Goal: Information Seeking & Learning: Check status

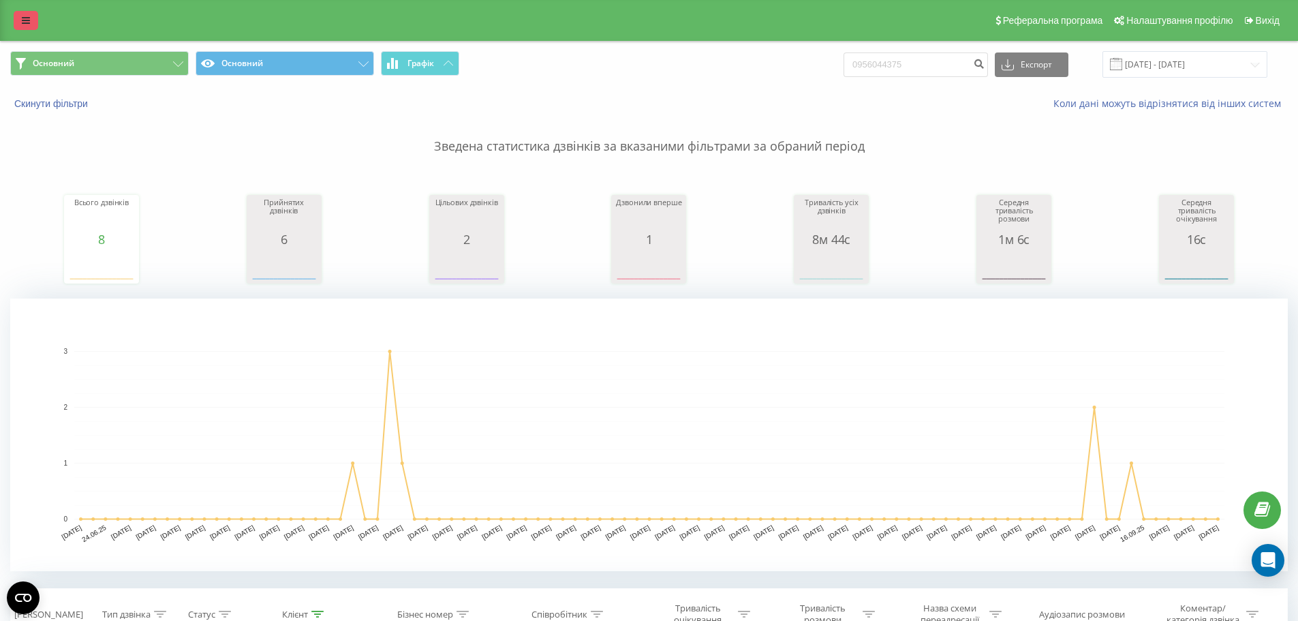
click at [22, 17] on icon at bounding box center [26, 21] width 8 height 10
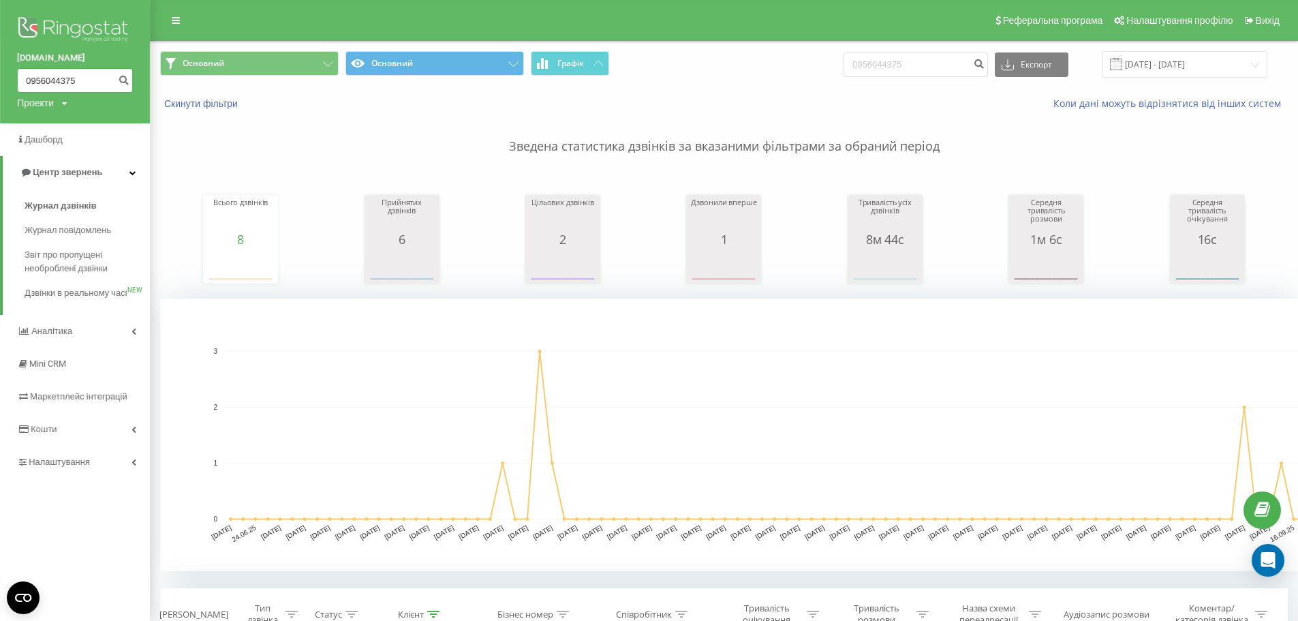
click at [81, 78] on input "0956044375" at bounding box center [75, 80] width 116 height 25
type input "0"
paste input "0504729005"
type input "0504729005"
click at [128, 78] on icon "submit" at bounding box center [124, 78] width 12 height 8
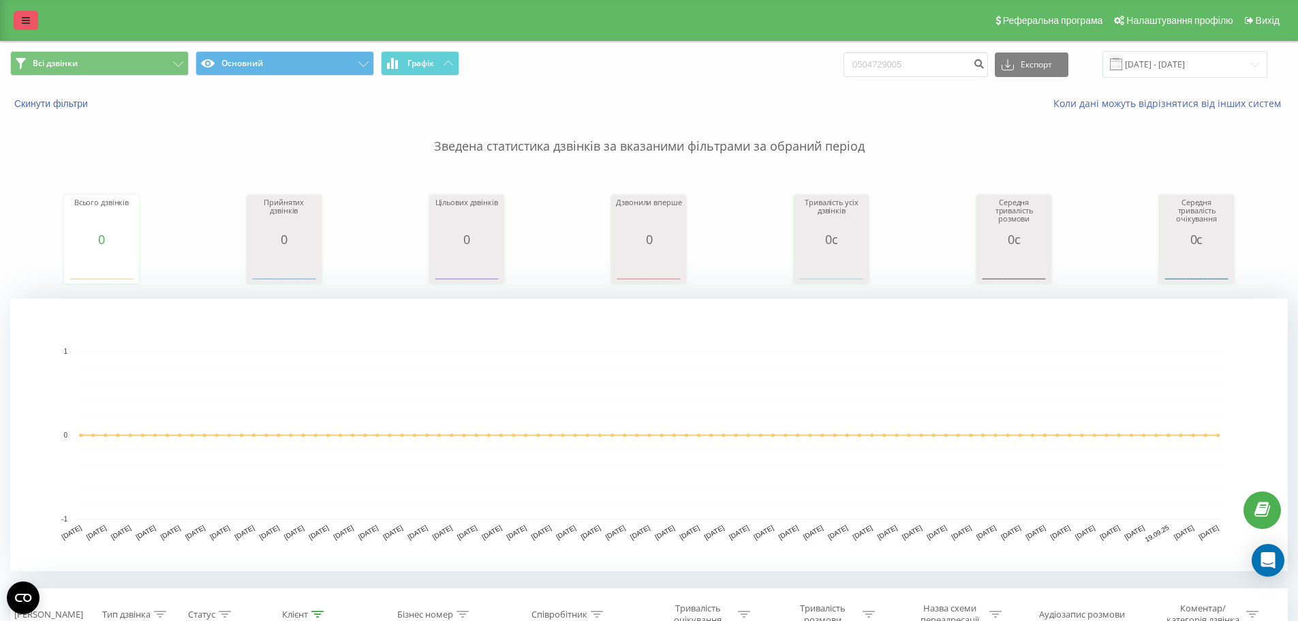
click at [16, 18] on link at bounding box center [26, 20] width 25 height 19
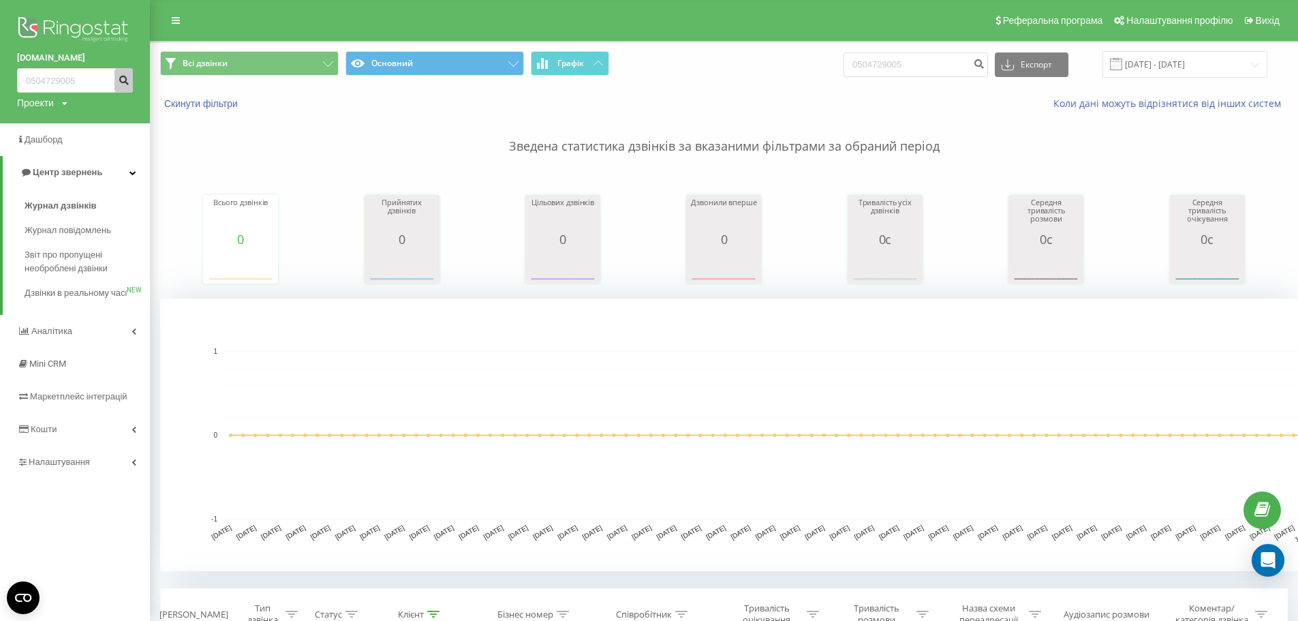
click at [121, 78] on icon "submit" at bounding box center [124, 78] width 12 height 8
click at [35, 74] on input "0504729005" at bounding box center [75, 80] width 116 height 25
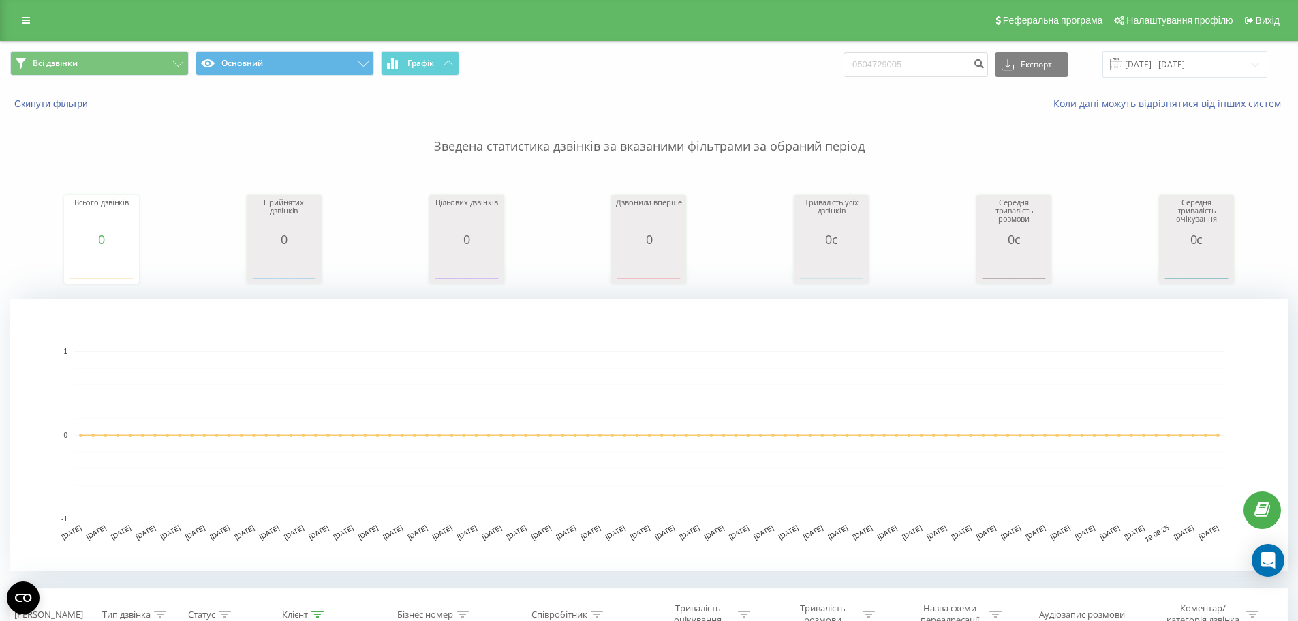
click at [13, 22] on div "Реферальна програма Налаштування профілю Вихід" at bounding box center [649, 20] width 1298 height 41
click at [26, 20] on icon at bounding box center [26, 21] width 8 height 10
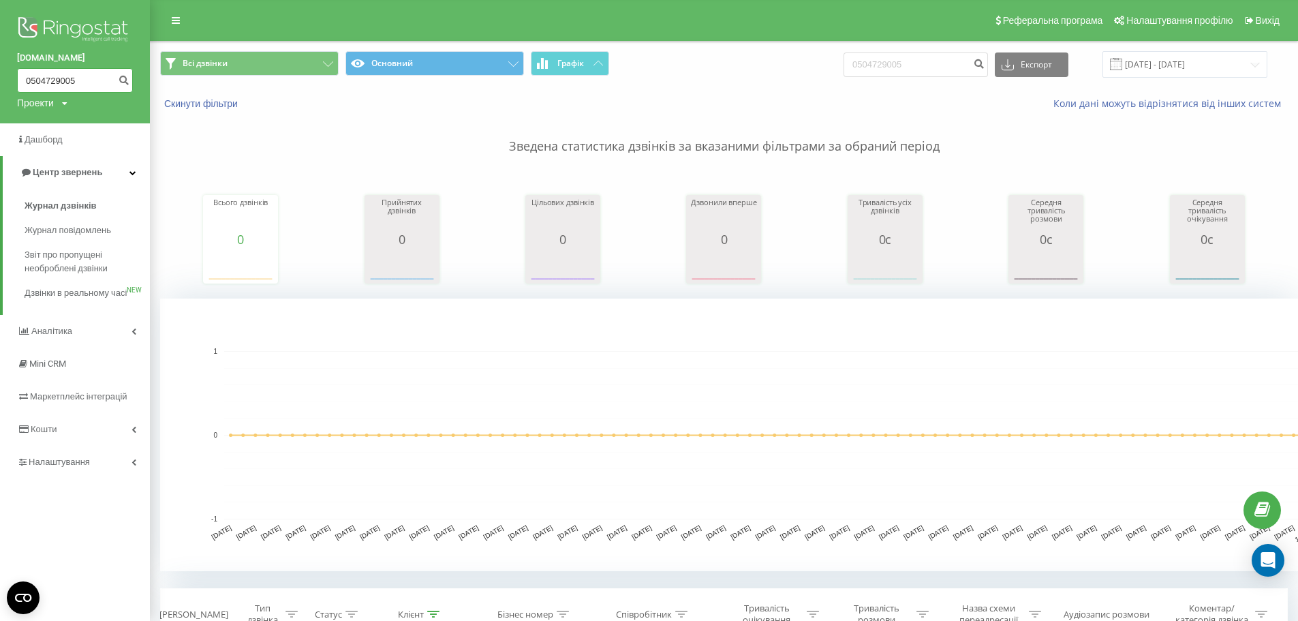
click at [83, 80] on input "0504729005" at bounding box center [75, 80] width 116 height 25
type input "0"
paste input "0504729005"
type input "0504729005"
click at [129, 82] on icon "submit" at bounding box center [124, 78] width 12 height 8
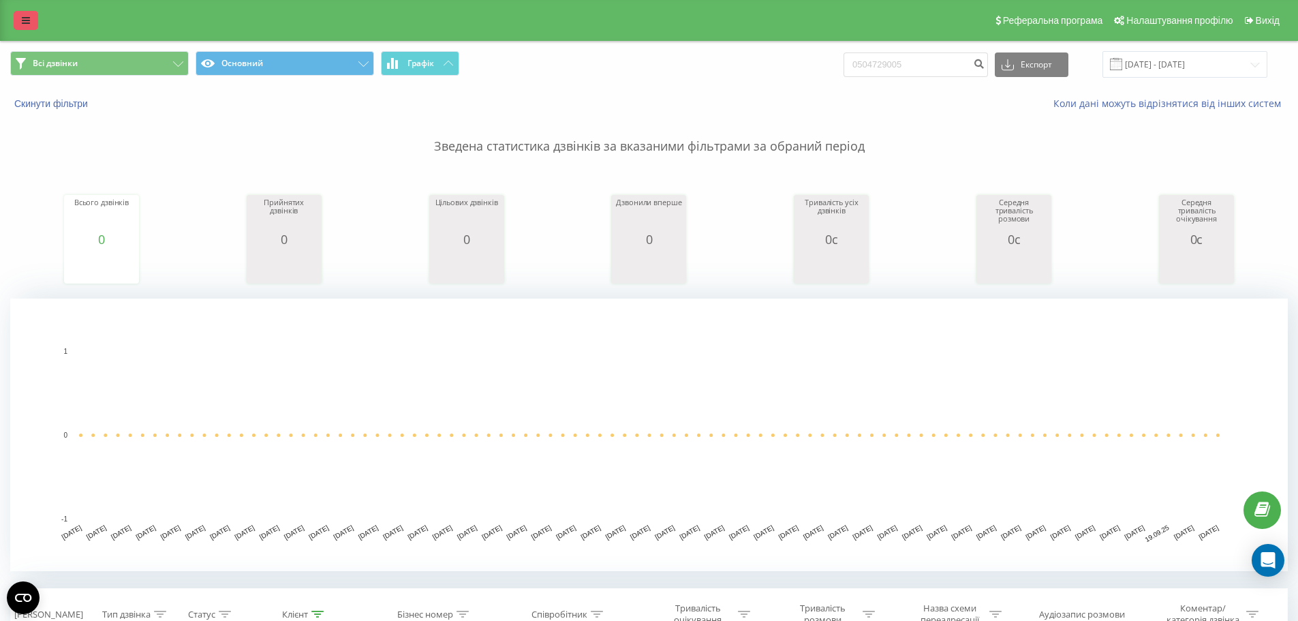
click at [28, 20] on icon at bounding box center [26, 21] width 8 height 10
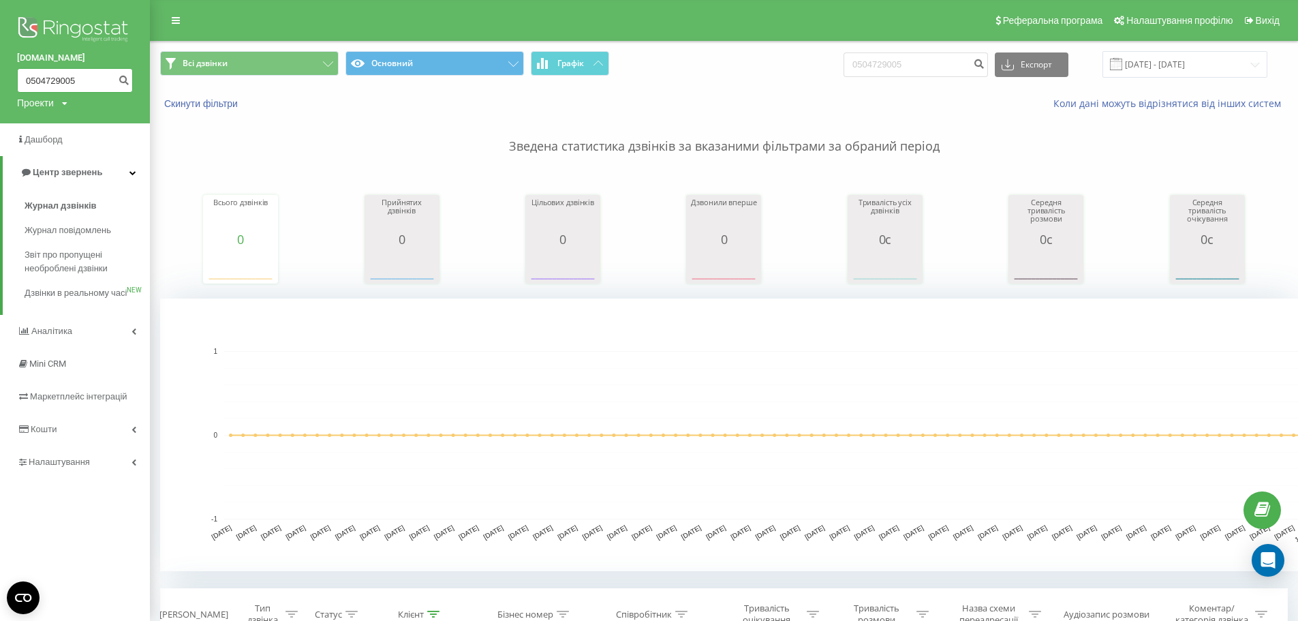
click at [90, 81] on input "0504729005" at bounding box center [75, 80] width 116 height 25
type input "0"
paste input "0631058339"
type input "0631058339"
click at [124, 82] on icon "submit" at bounding box center [124, 78] width 12 height 8
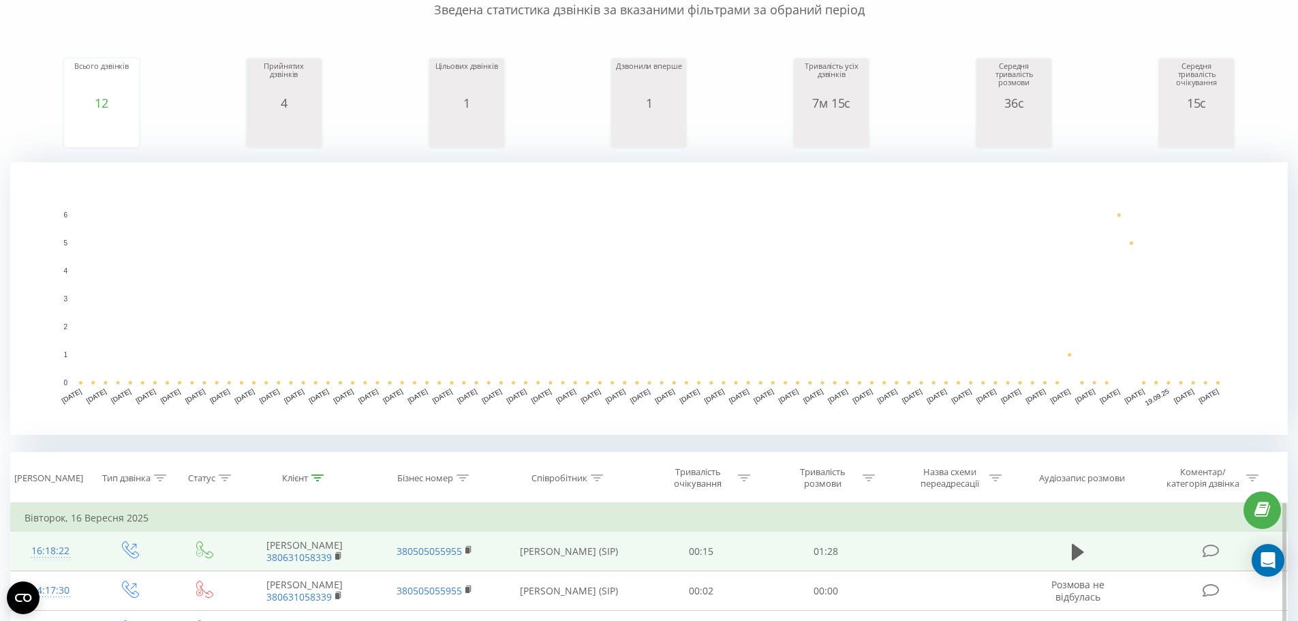
scroll to position [341, 0]
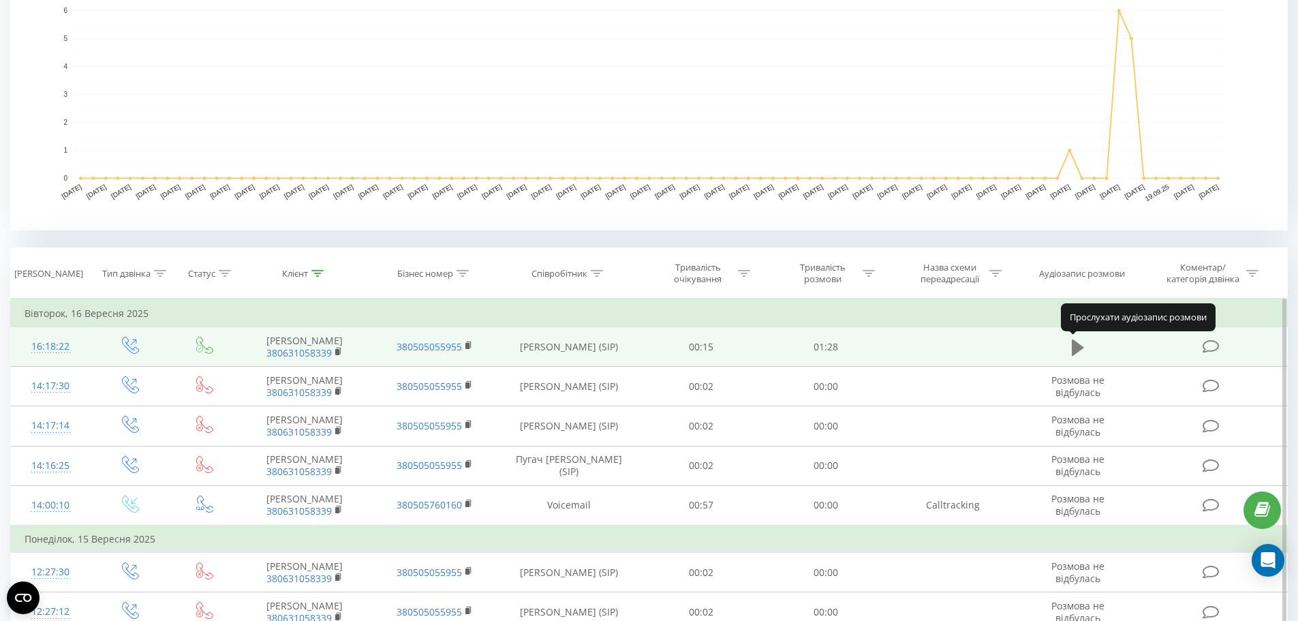
click at [1079, 350] on icon at bounding box center [1078, 347] width 12 height 16
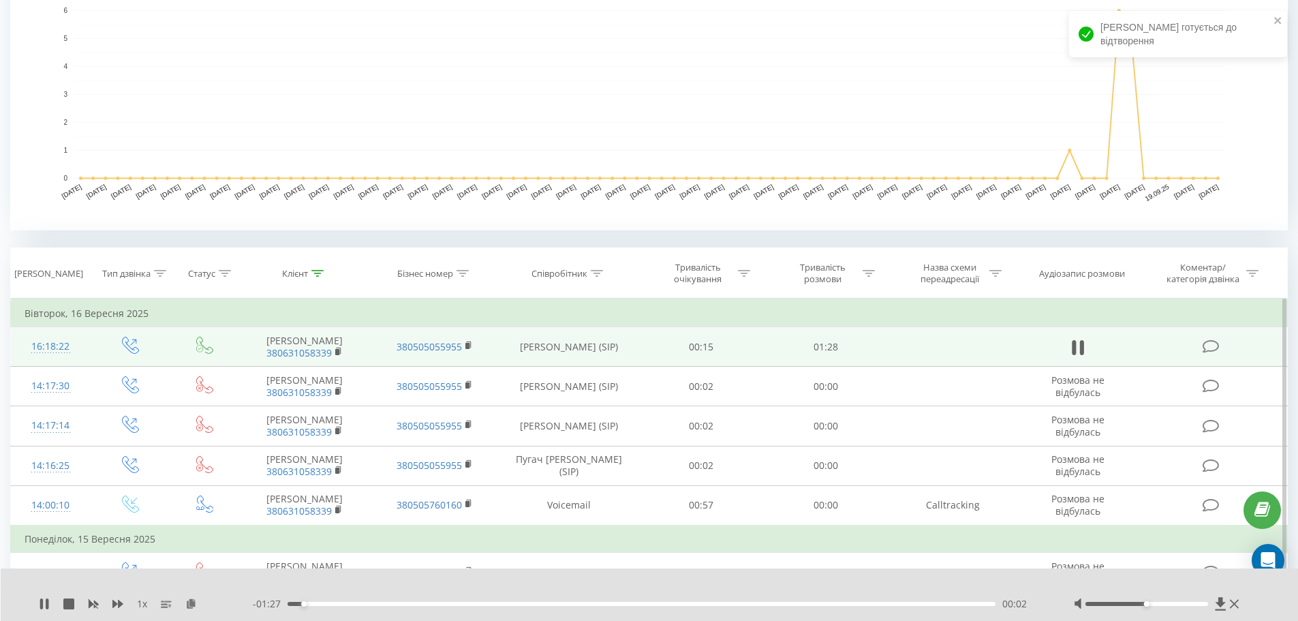
click at [1205, 606] on div at bounding box center [1158, 604] width 169 height 14
drag, startPoint x: 1146, startPoint y: 605, endPoint x: 1222, endPoint y: 598, distance: 75.9
click at [1222, 598] on div at bounding box center [1158, 604] width 169 height 14
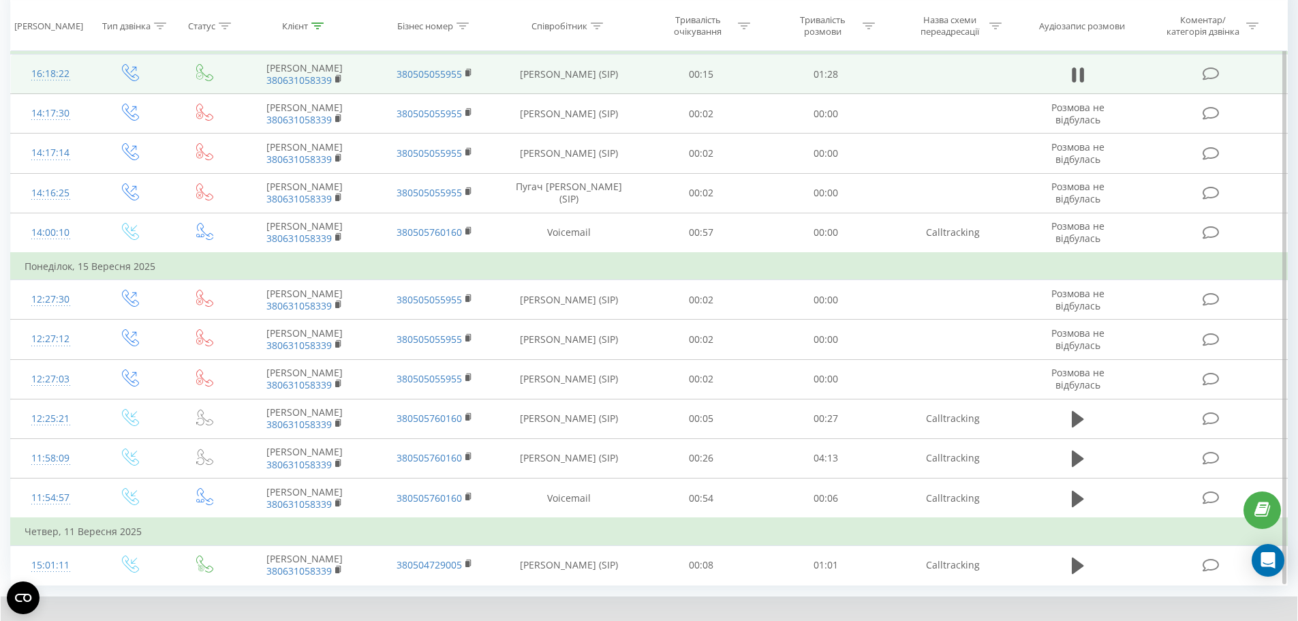
scroll to position [682, 0]
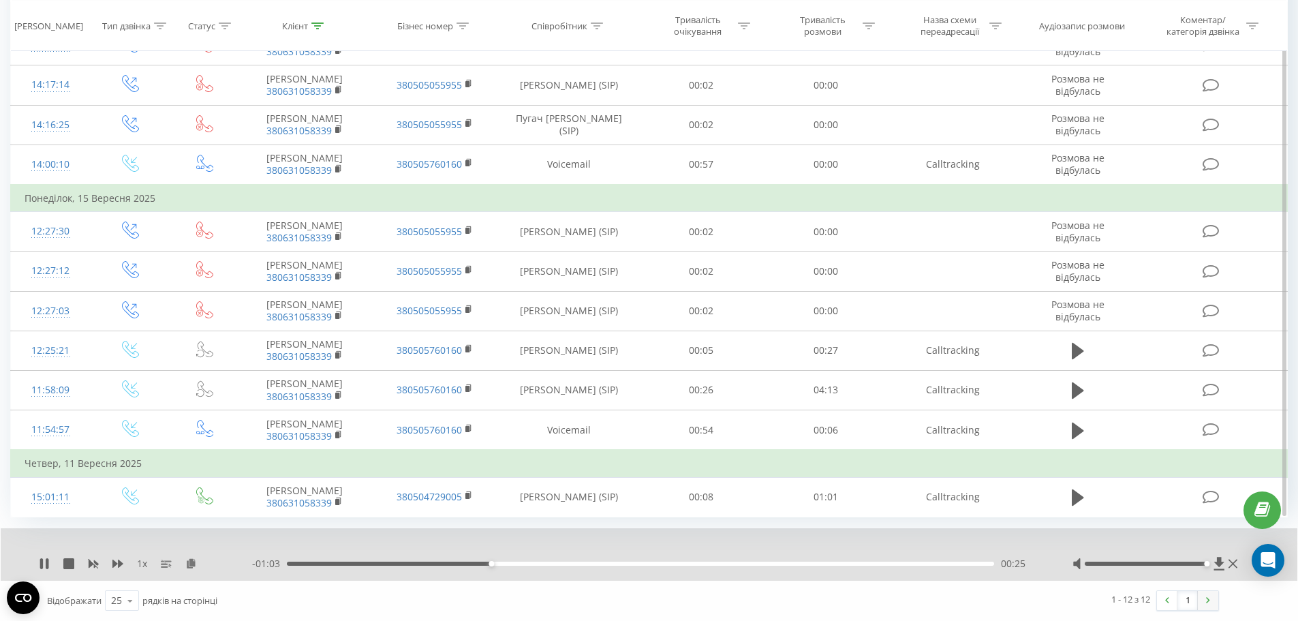
click at [1211, 603] on link at bounding box center [1208, 600] width 20 height 19
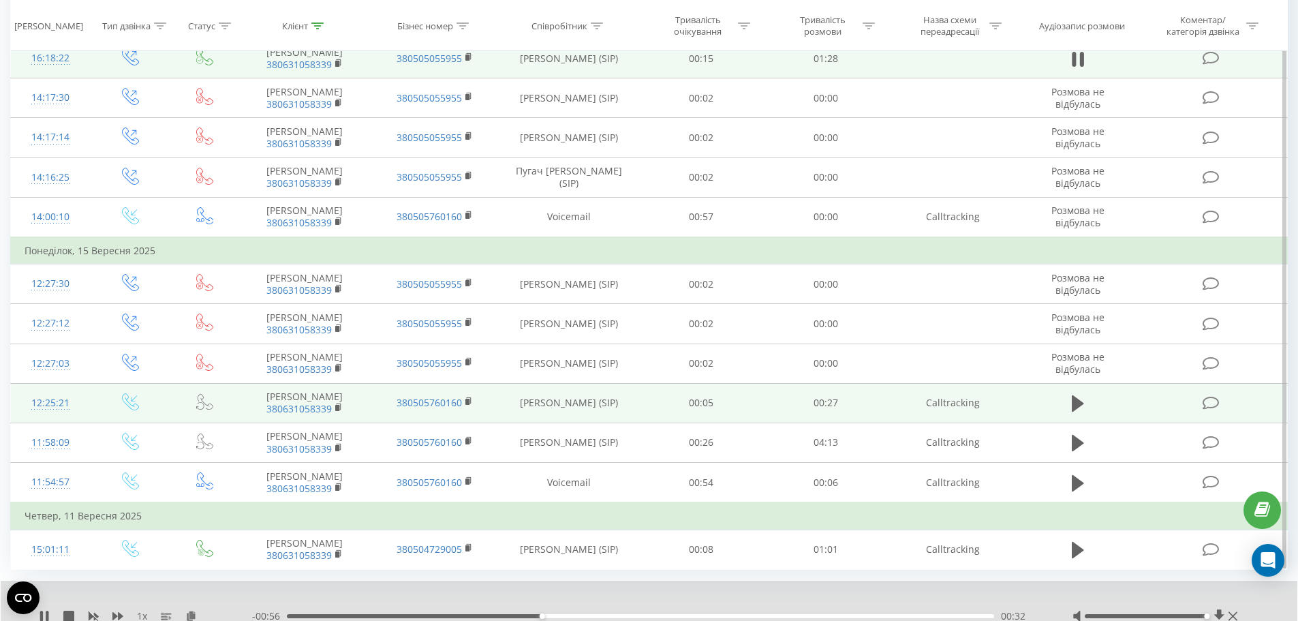
scroll to position [682, 0]
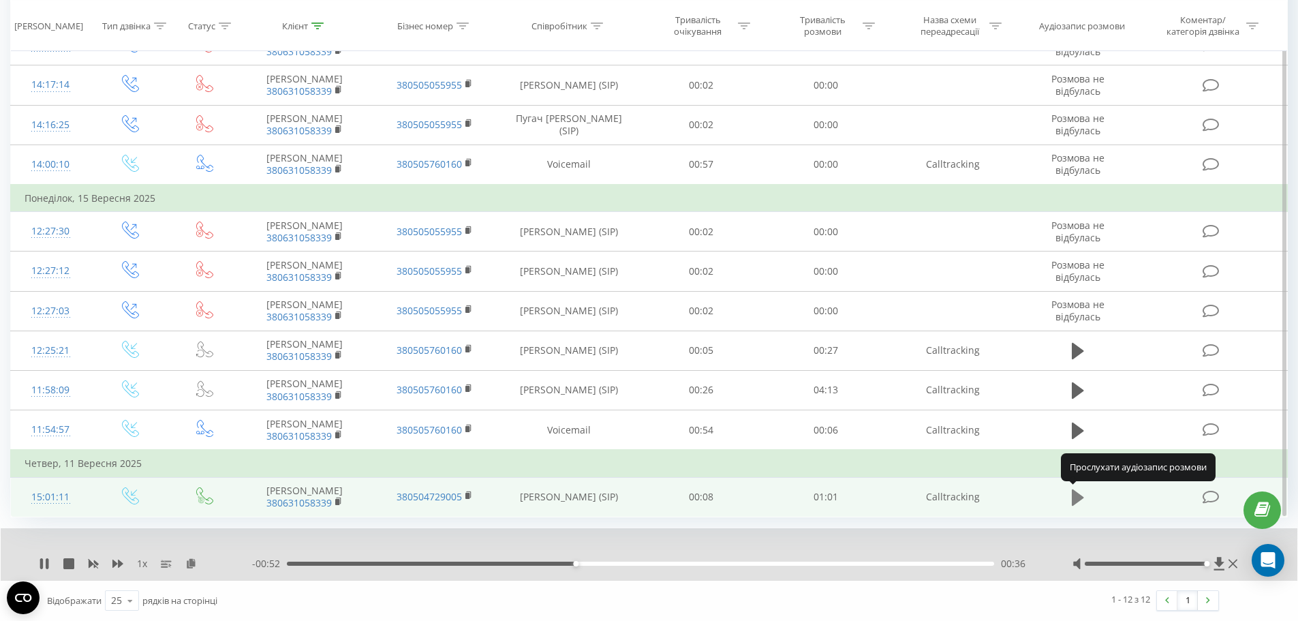
click at [1075, 493] on icon at bounding box center [1078, 497] width 12 height 16
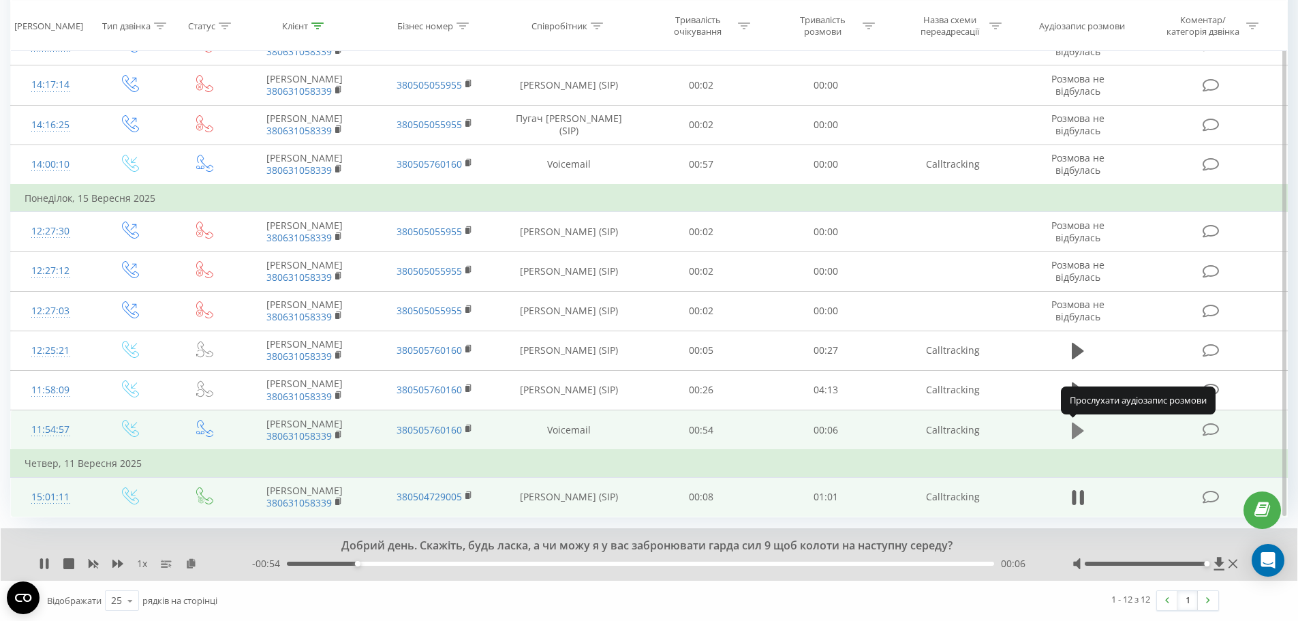
click at [1072, 434] on icon at bounding box center [1078, 431] width 12 height 16
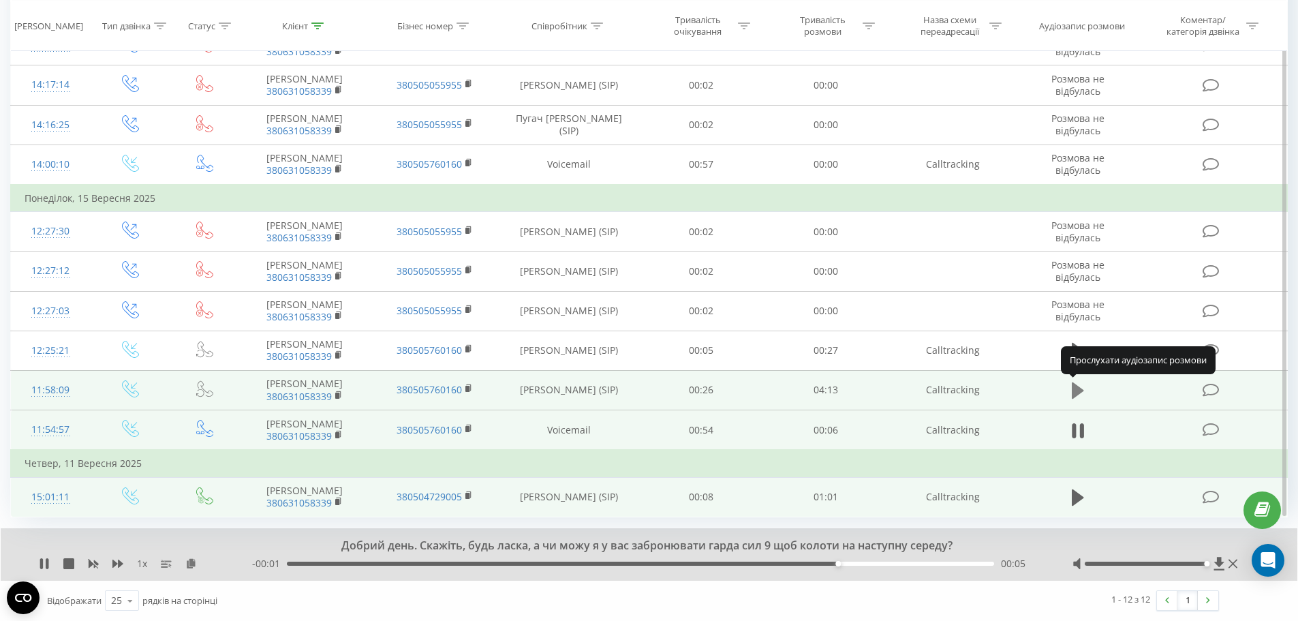
click at [1076, 393] on icon at bounding box center [1078, 390] width 12 height 16
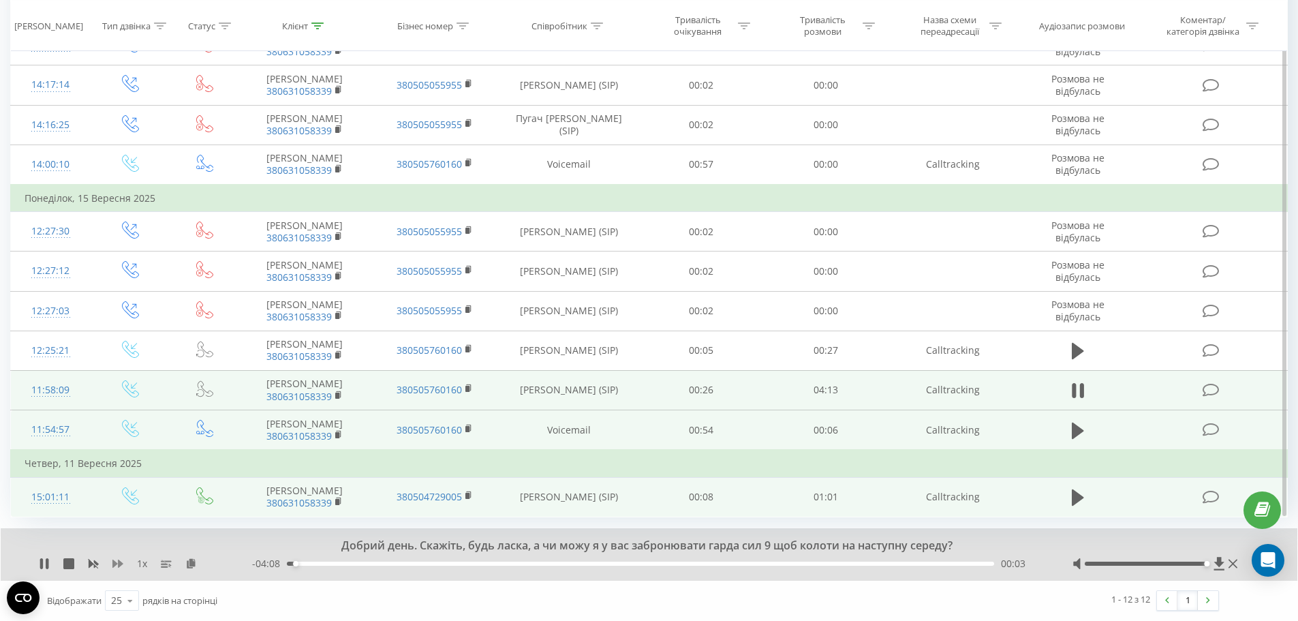
click at [115, 564] on icon at bounding box center [117, 564] width 11 height 8
click at [116, 563] on icon at bounding box center [117, 564] width 11 height 8
click at [374, 564] on div "00:24" at bounding box center [640, 564] width 707 height 4
click at [401, 562] on div "00:32" at bounding box center [640, 564] width 707 height 4
click at [121, 564] on icon at bounding box center [117, 564] width 11 height 8
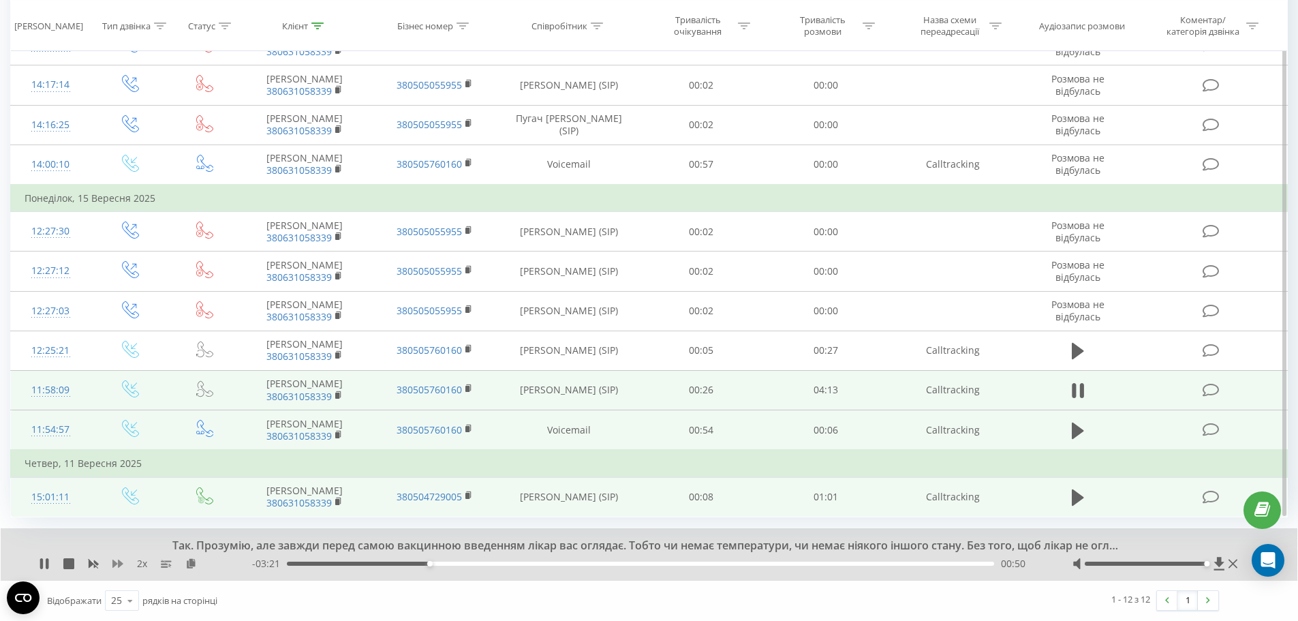
click at [121, 564] on icon at bounding box center [117, 564] width 11 height 8
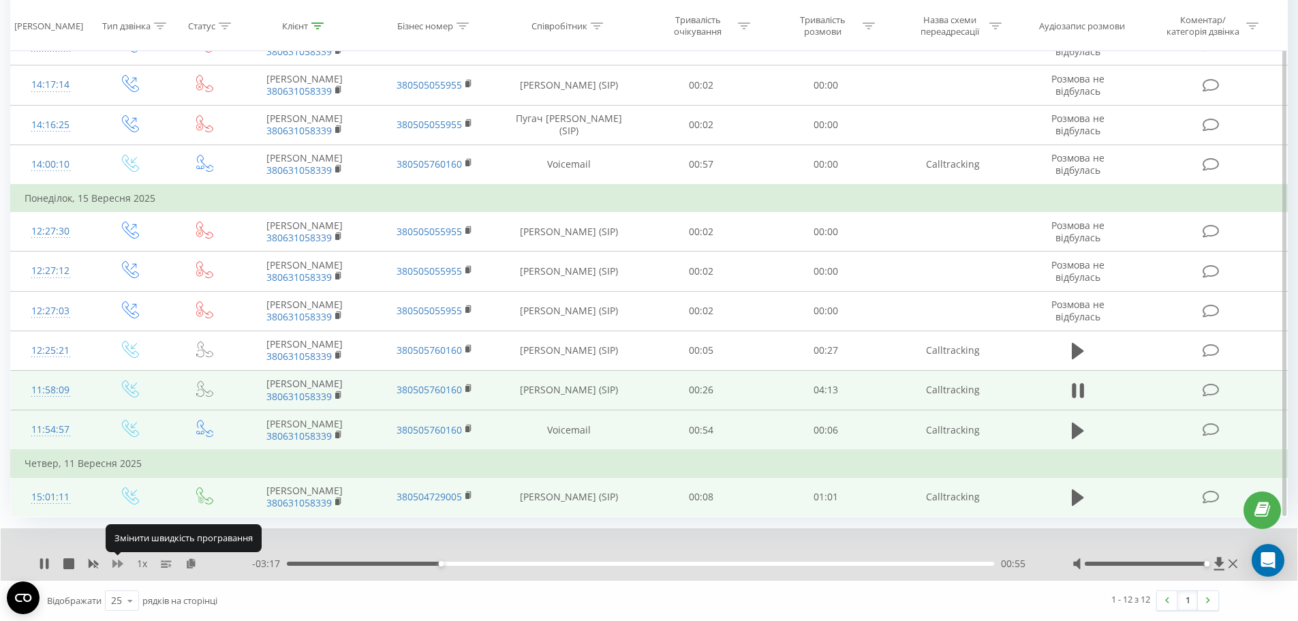
click at [121, 564] on icon at bounding box center [117, 564] width 11 height 8
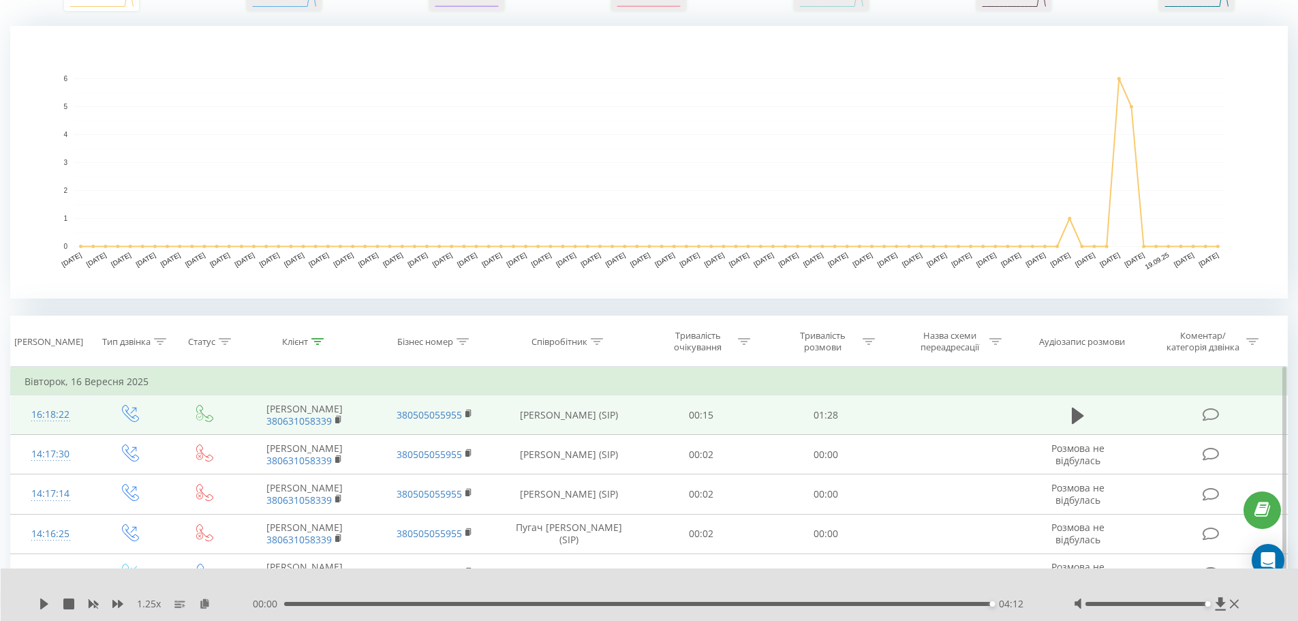
scroll to position [0, 0]
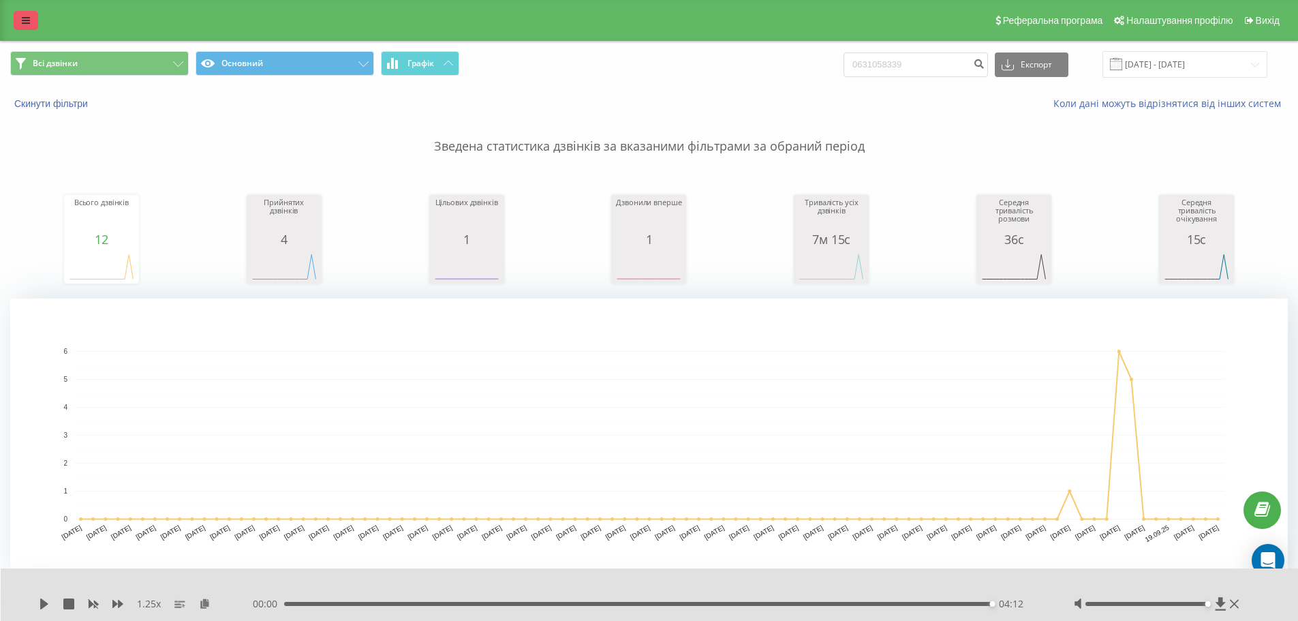
click at [20, 15] on link at bounding box center [26, 20] width 25 height 19
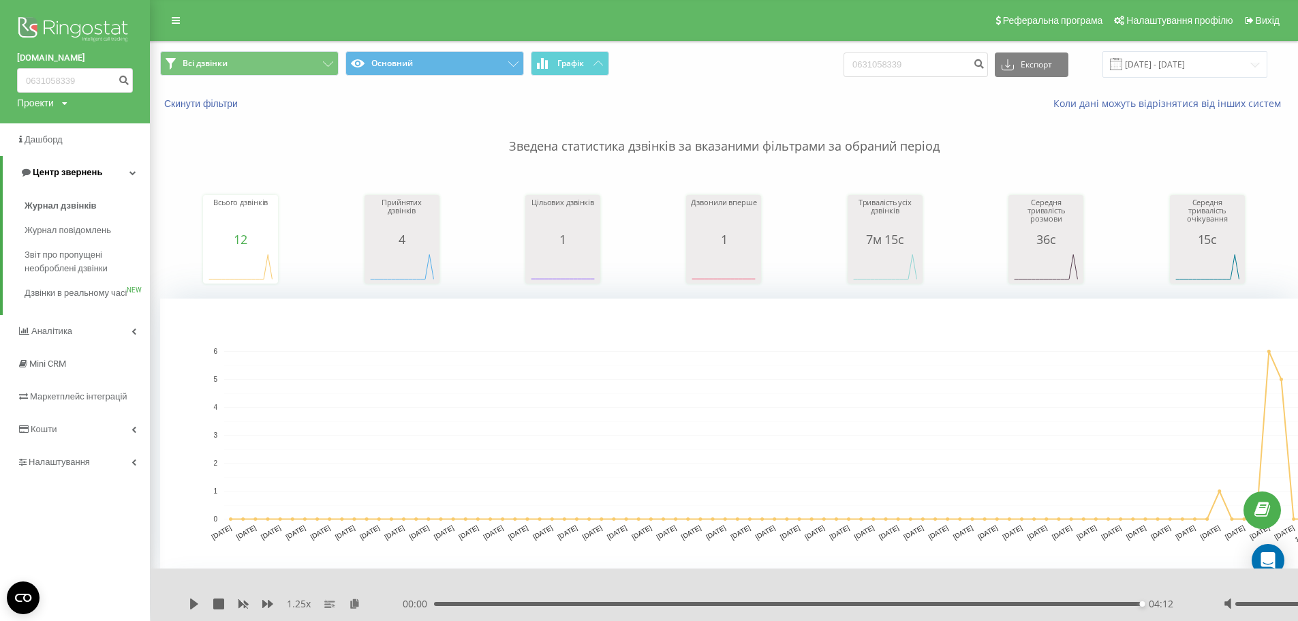
click at [52, 174] on span "Центр звернень" at bounding box center [68, 172] width 70 height 10
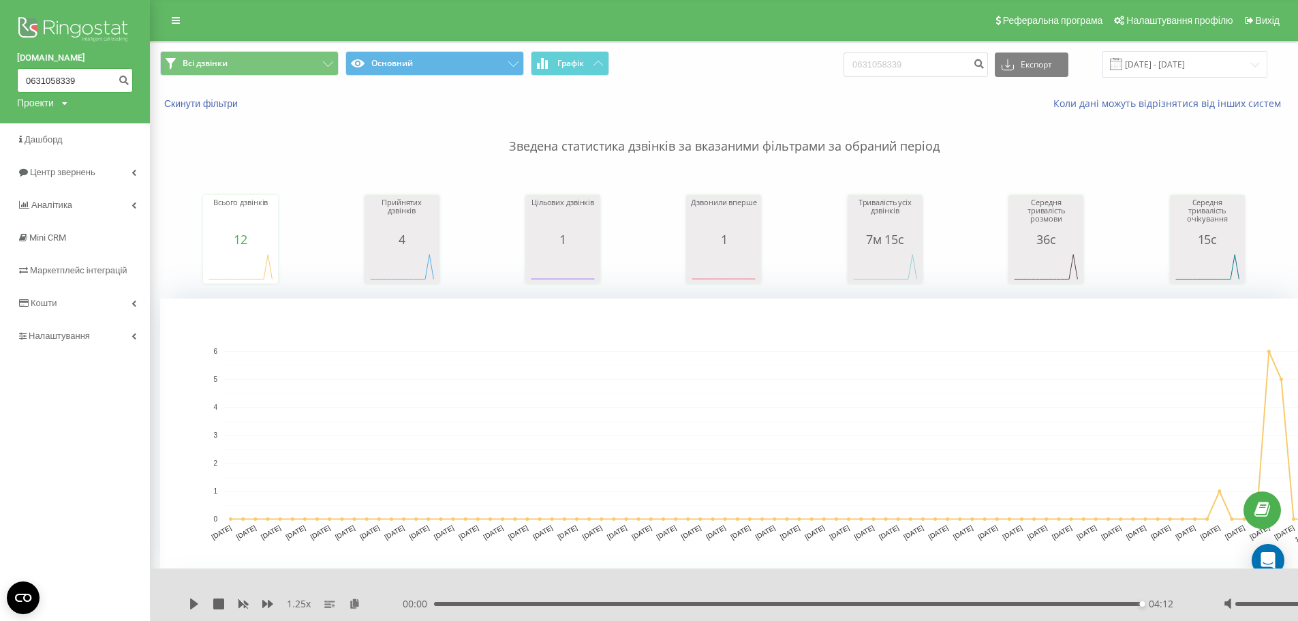
click at [90, 78] on input "0631058339" at bounding box center [75, 80] width 116 height 25
type input "0"
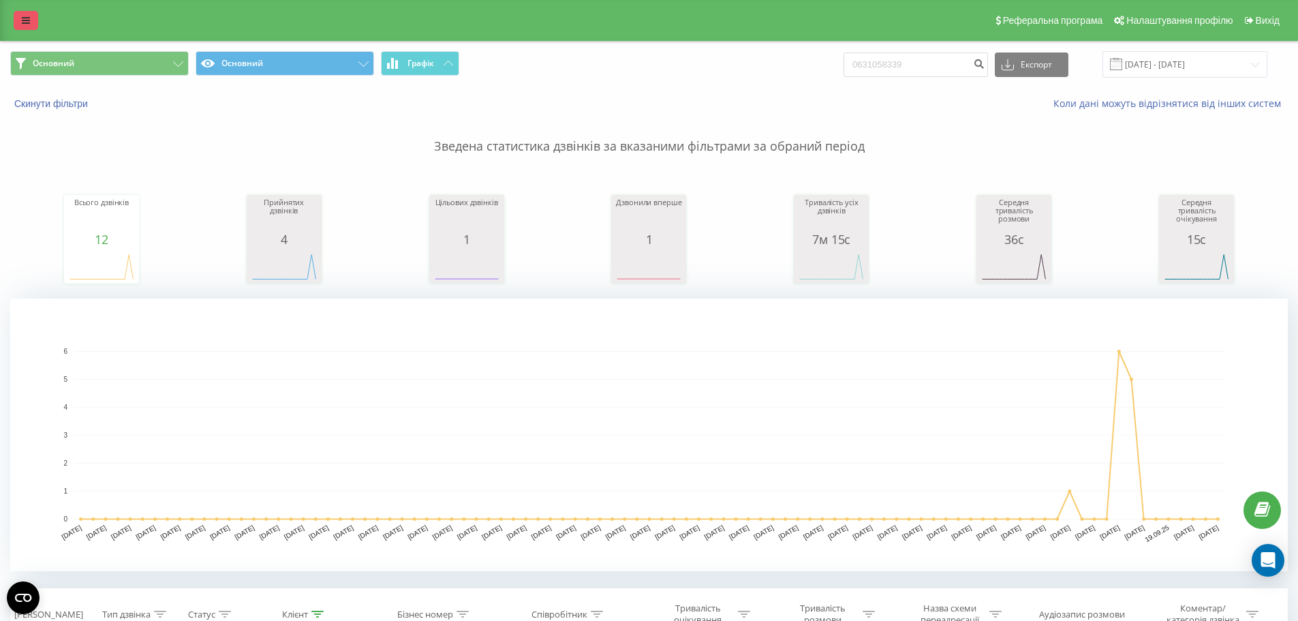
click at [19, 23] on link at bounding box center [26, 20] width 25 height 19
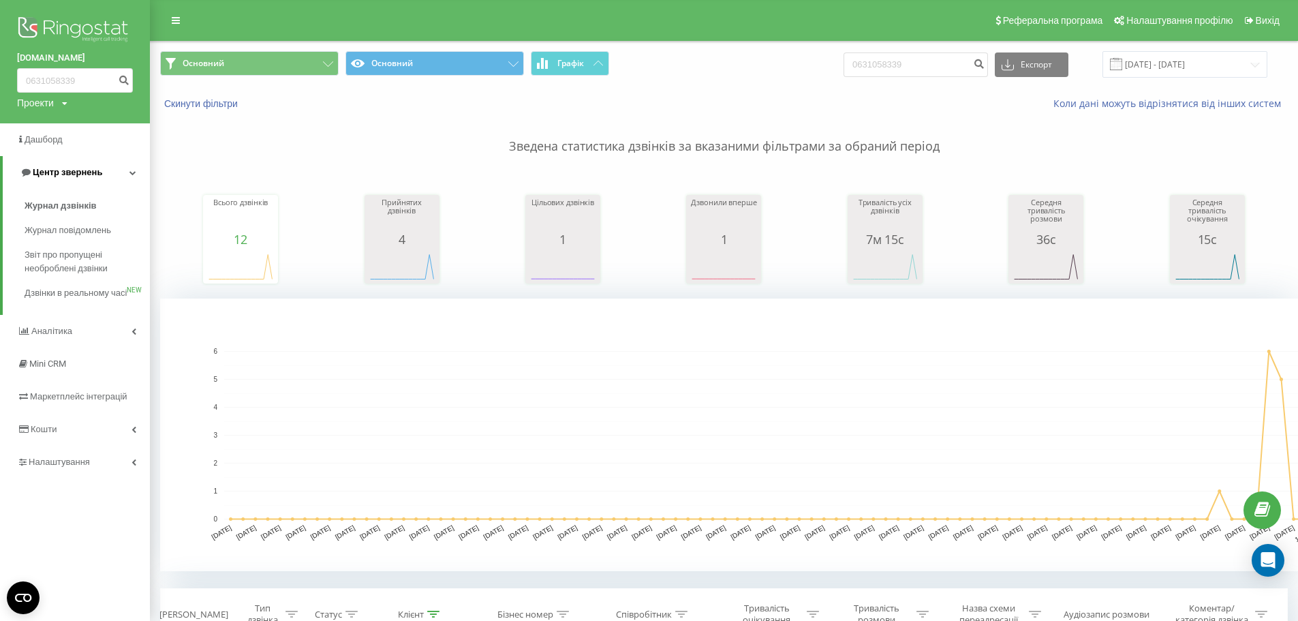
click at [76, 173] on span "Центр звернень" at bounding box center [68, 172] width 70 height 10
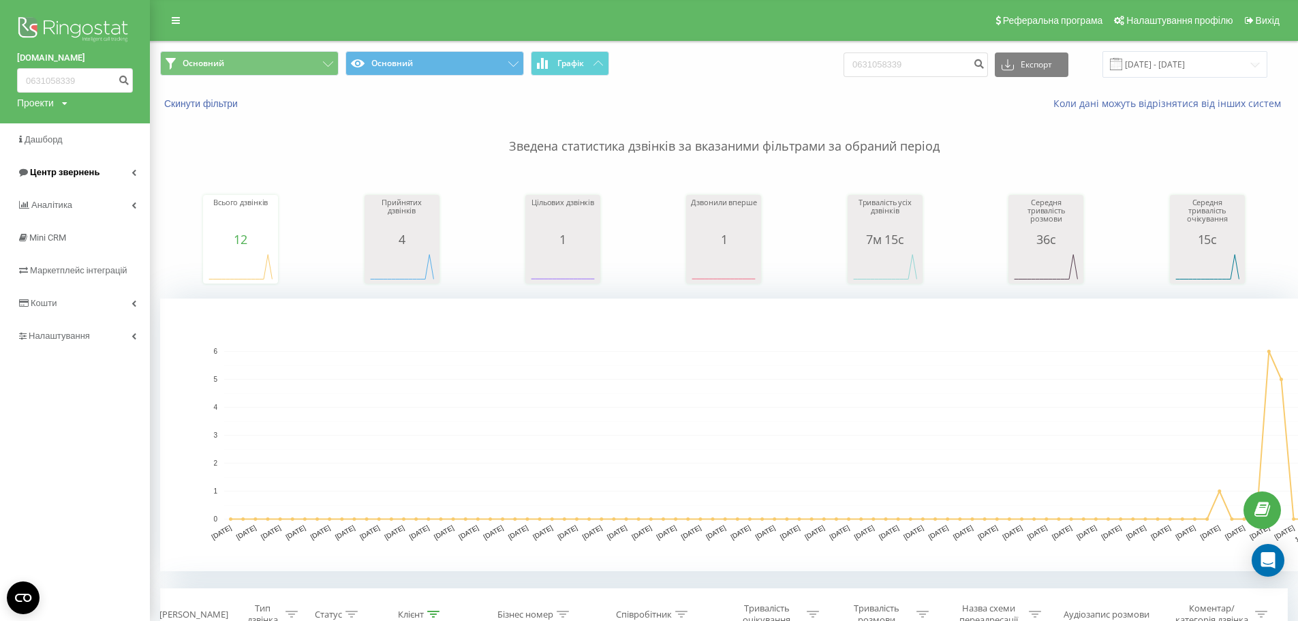
click at [74, 172] on span "Центр звернень" at bounding box center [65, 172] width 70 height 10
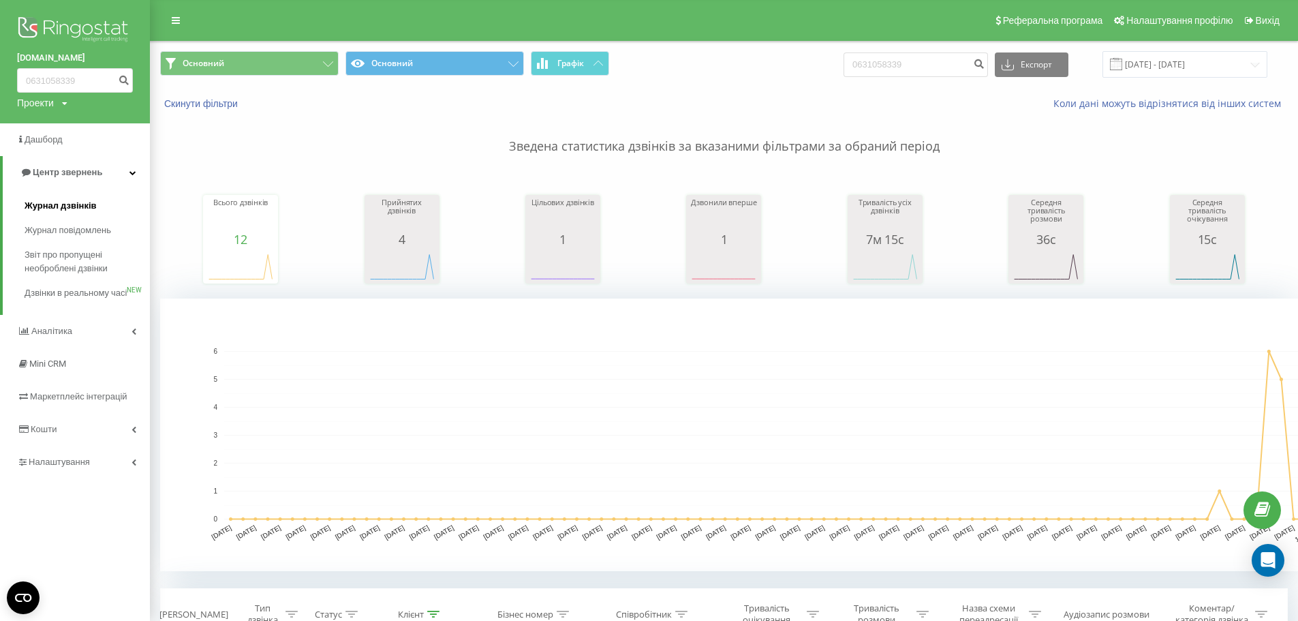
click at [61, 215] on link "Журнал дзвінків" at bounding box center [87, 206] width 125 height 25
click at [58, 205] on span "Журнал дзвінків" at bounding box center [61, 206] width 72 height 14
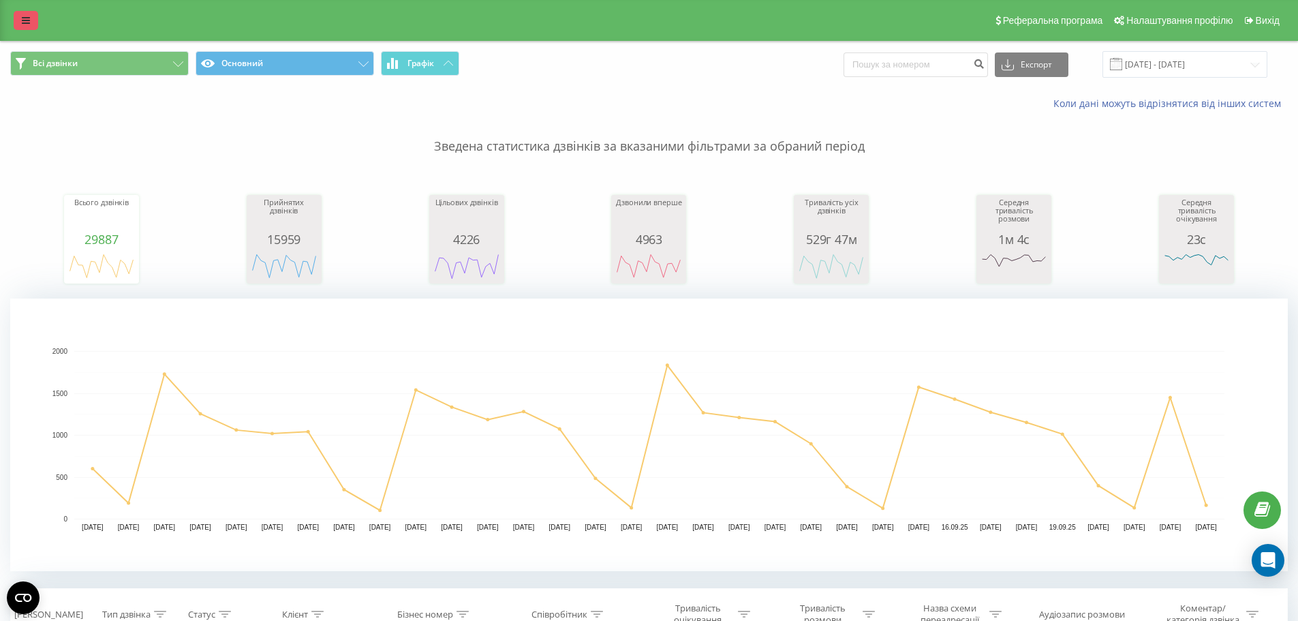
click at [16, 27] on link at bounding box center [26, 20] width 25 height 19
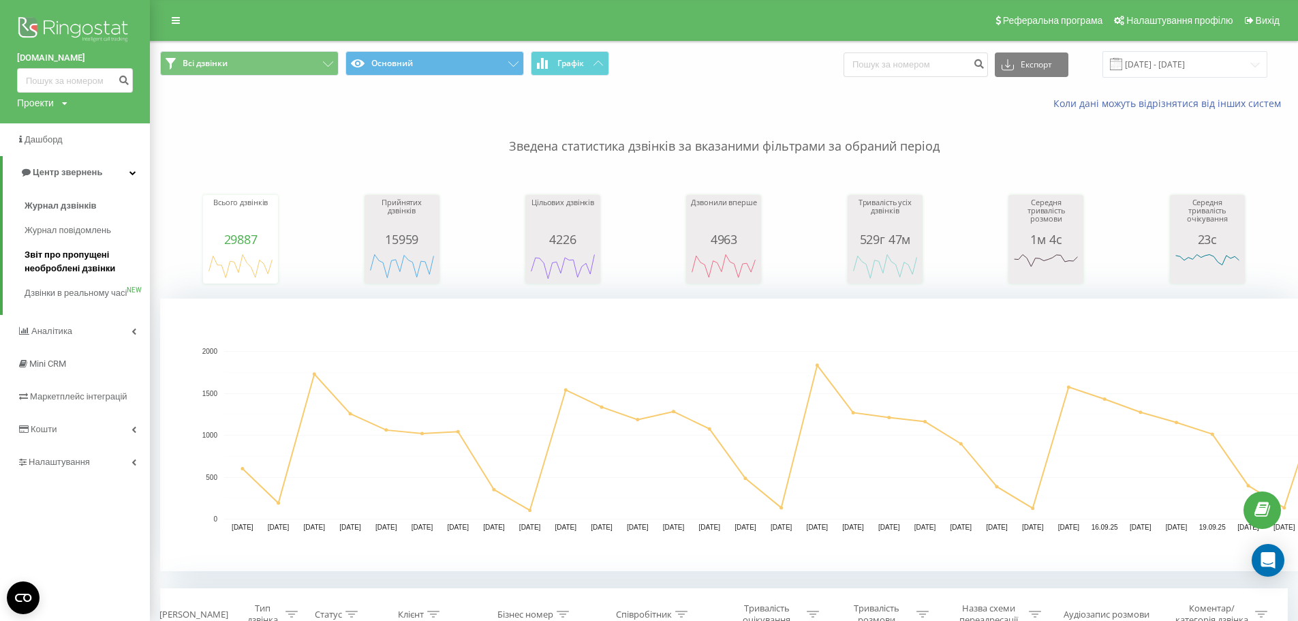
click at [82, 252] on span "Звіт про пропущені необроблені дзвінки" at bounding box center [84, 261] width 119 height 27
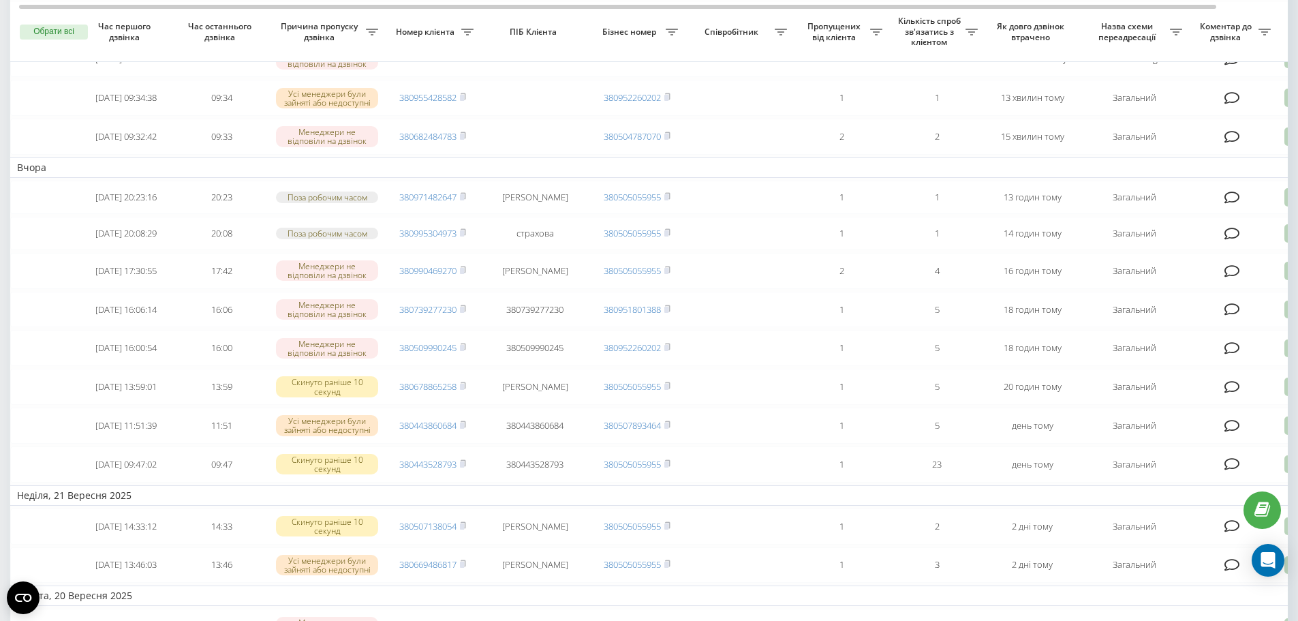
scroll to position [750, 0]
